Goal: Transaction & Acquisition: Purchase product/service

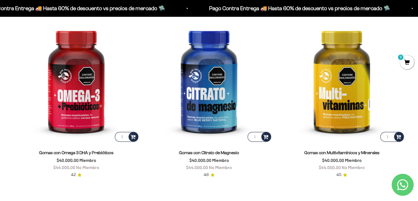
scroll to position [812, 0]
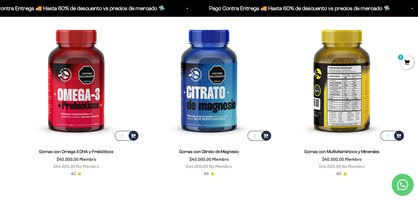
click at [327, 86] on img at bounding box center [342, 78] width 126 height 126
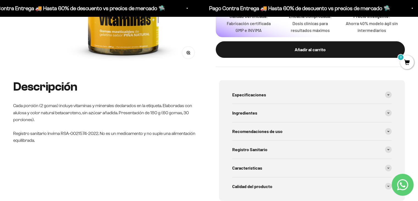
scroll to position [163, 0]
click at [249, 91] on span "Especificaciones" at bounding box center [249, 94] width 34 height 7
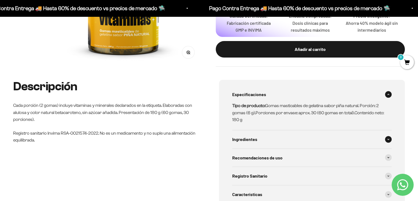
click at [260, 140] on div "Ingredientes" at bounding box center [312, 139] width 160 height 18
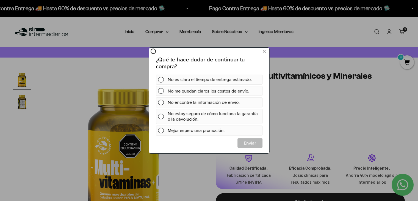
scroll to position [0, 0]
